Goal: Find specific page/section: Find specific page/section

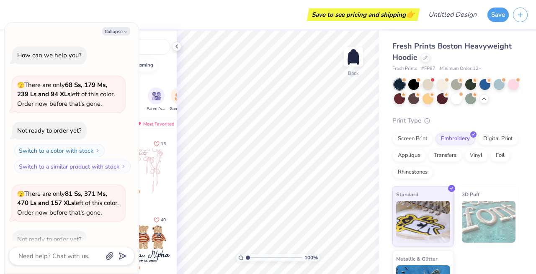
scroll to position [3107, 0]
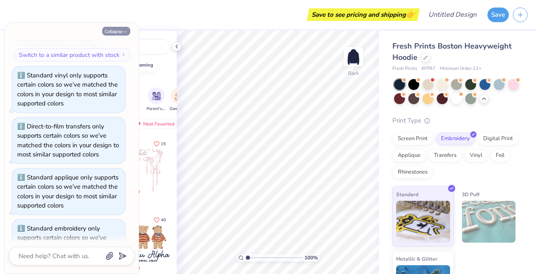
click at [119, 32] on button "Collapse" at bounding box center [116, 31] width 28 height 9
type textarea "x"
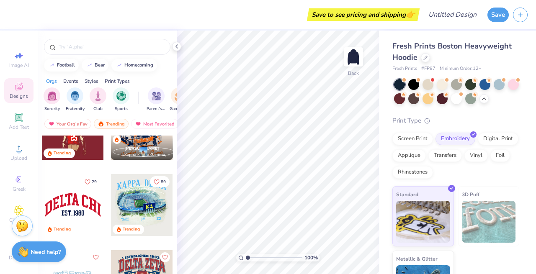
scroll to position [1046, 0]
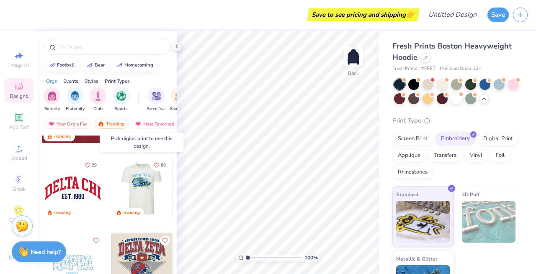
click at [147, 192] on div at bounding box center [142, 188] width 62 height 62
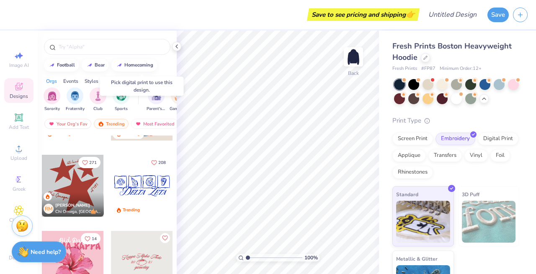
scroll to position [1208, 0]
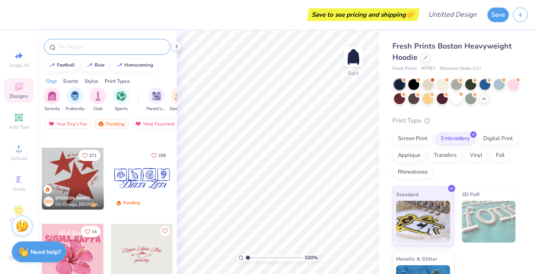
click at [130, 39] on div at bounding box center [107, 45] width 139 height 28
click at [126, 47] on input "text" at bounding box center [111, 47] width 107 height 8
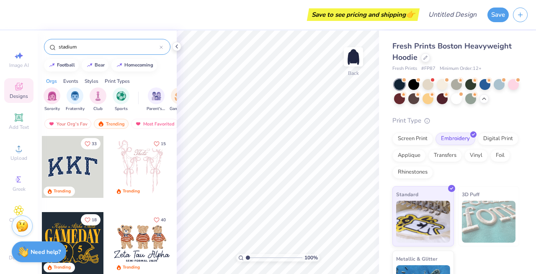
type input "stadium"
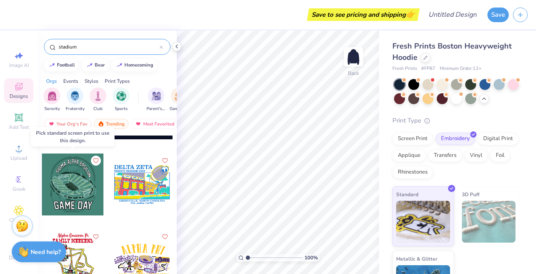
scroll to position [1354, 0]
click at [73, 80] on div "Events" at bounding box center [70, 81] width 15 height 8
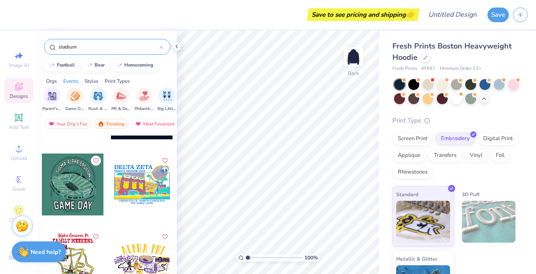
click at [91, 80] on div "Styles" at bounding box center [92, 81] width 14 height 8
click at [163, 46] on div "stadium" at bounding box center [107, 47] width 126 height 16
click at [161, 46] on icon at bounding box center [161, 47] width 3 height 3
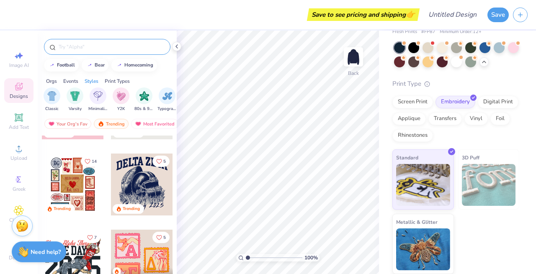
scroll to position [36, 0]
click at [447, 1] on div "Design Title" at bounding box center [453, 14] width 62 height 29
